Goal: Task Accomplishment & Management: Manage account settings

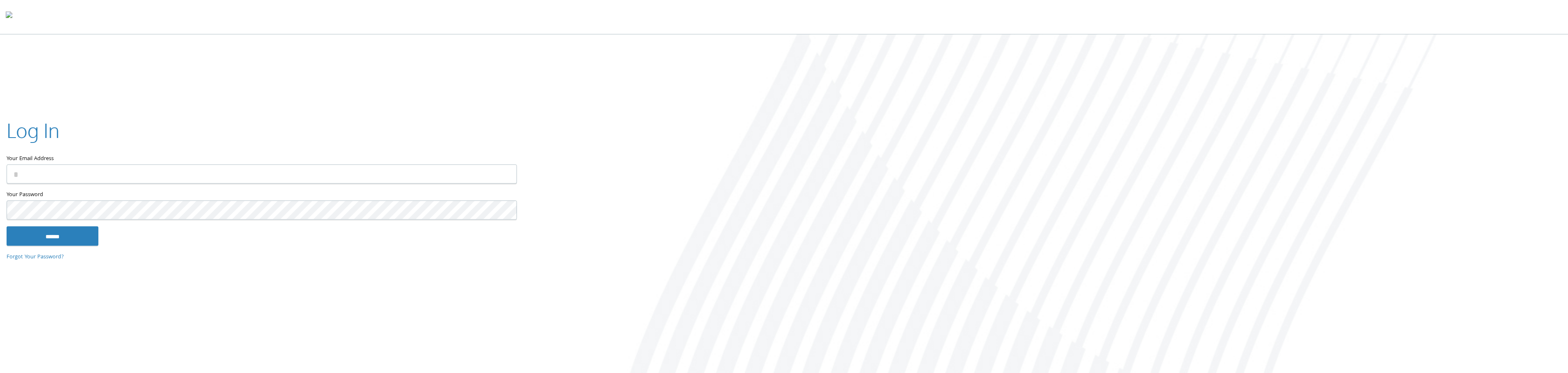
type input "**********"
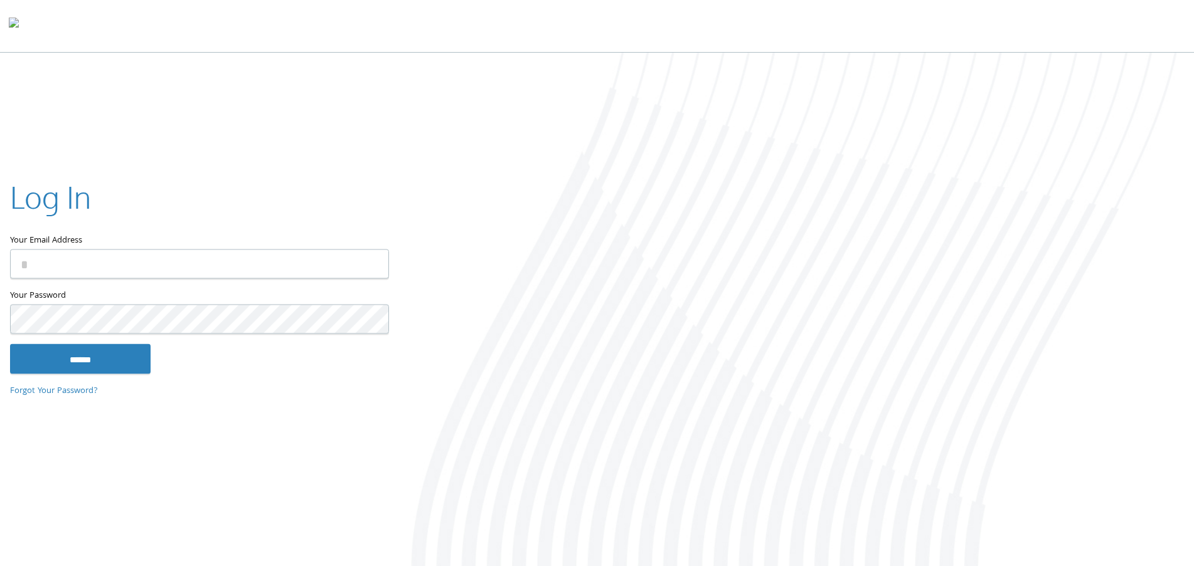
type input "**********"
click at [75, 363] on input "******" at bounding box center [80, 359] width 141 height 30
type input "**********"
